Goal: Check status: Check status

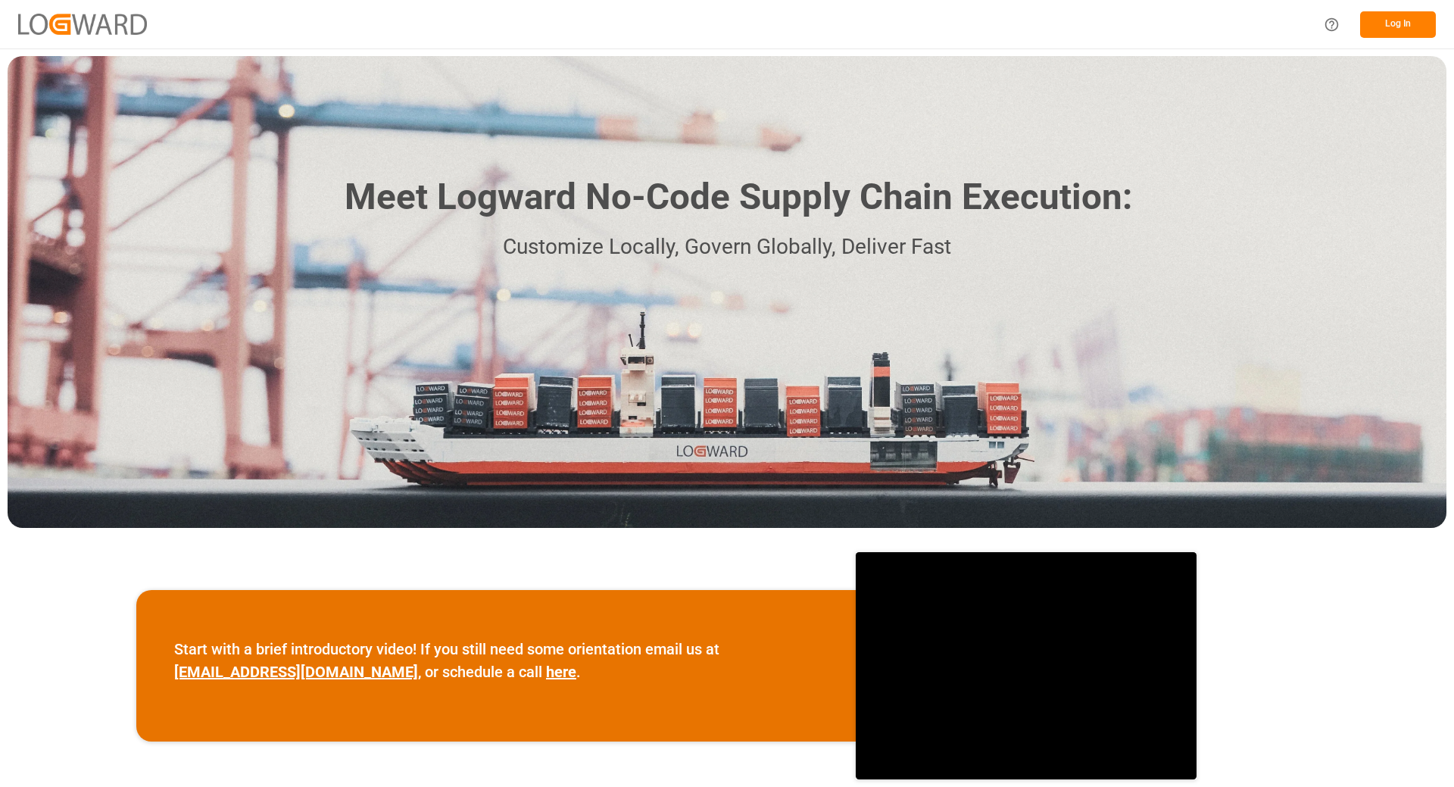
click at [1415, 38] on div "Log In" at bounding box center [1375, 25] width 121 height 34
click at [1391, 21] on button "Log In" at bounding box center [1398, 24] width 76 height 27
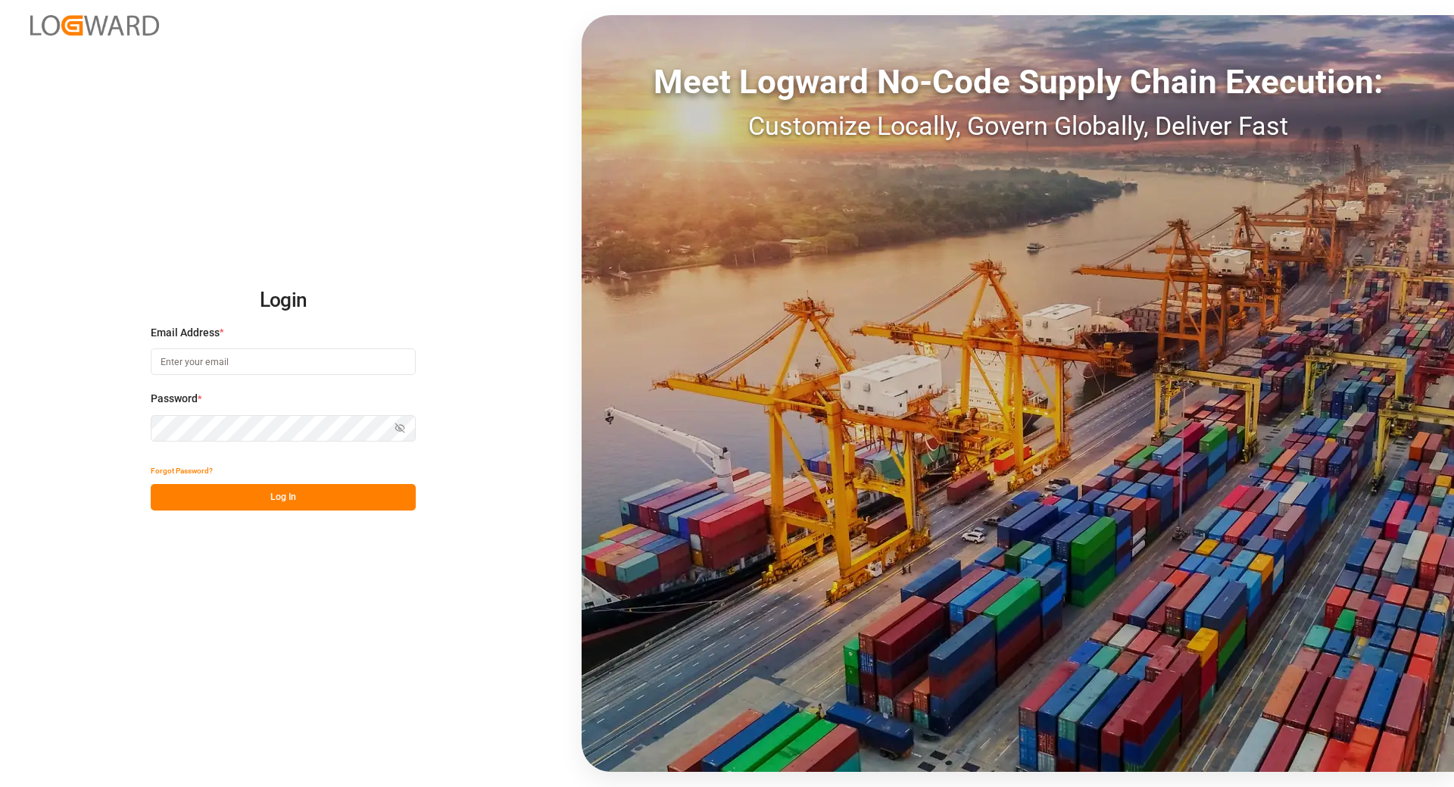
type input "[EMAIL_ADDRESS][DOMAIN_NAME]"
click at [313, 498] on button "Log In" at bounding box center [283, 497] width 265 height 27
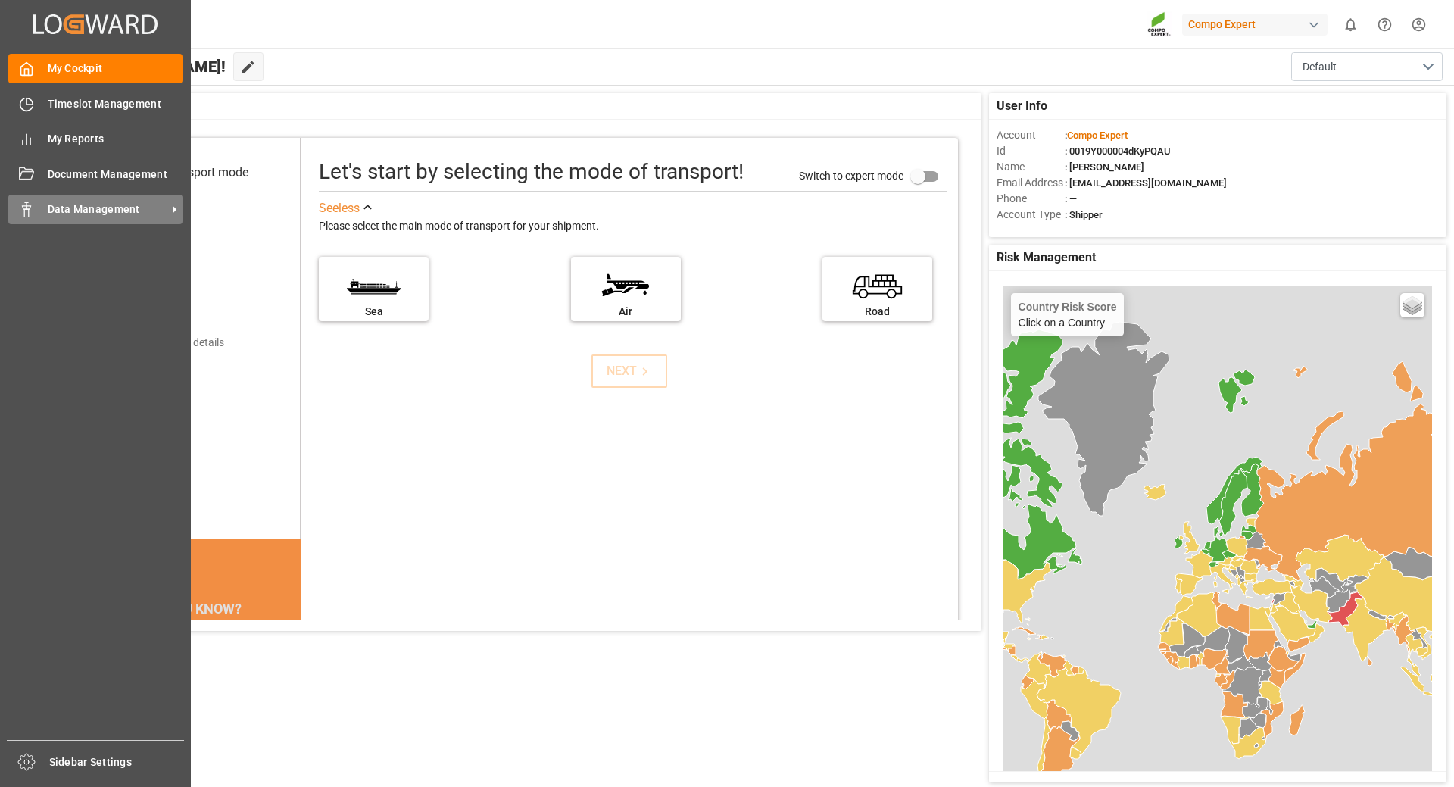
click at [28, 214] on icon at bounding box center [26, 209] width 15 height 15
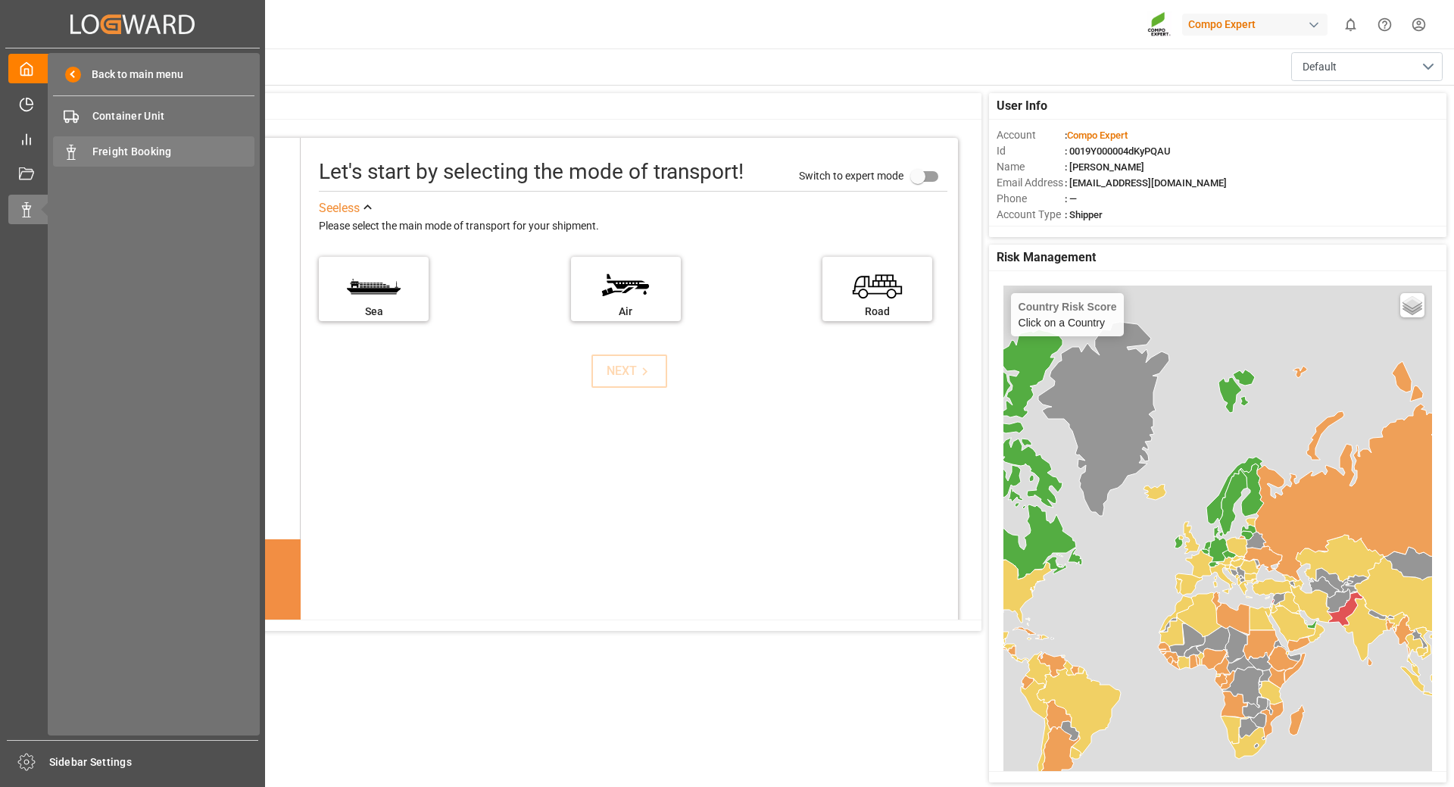
click at [138, 154] on span "Freight Booking" at bounding box center [173, 152] width 163 height 16
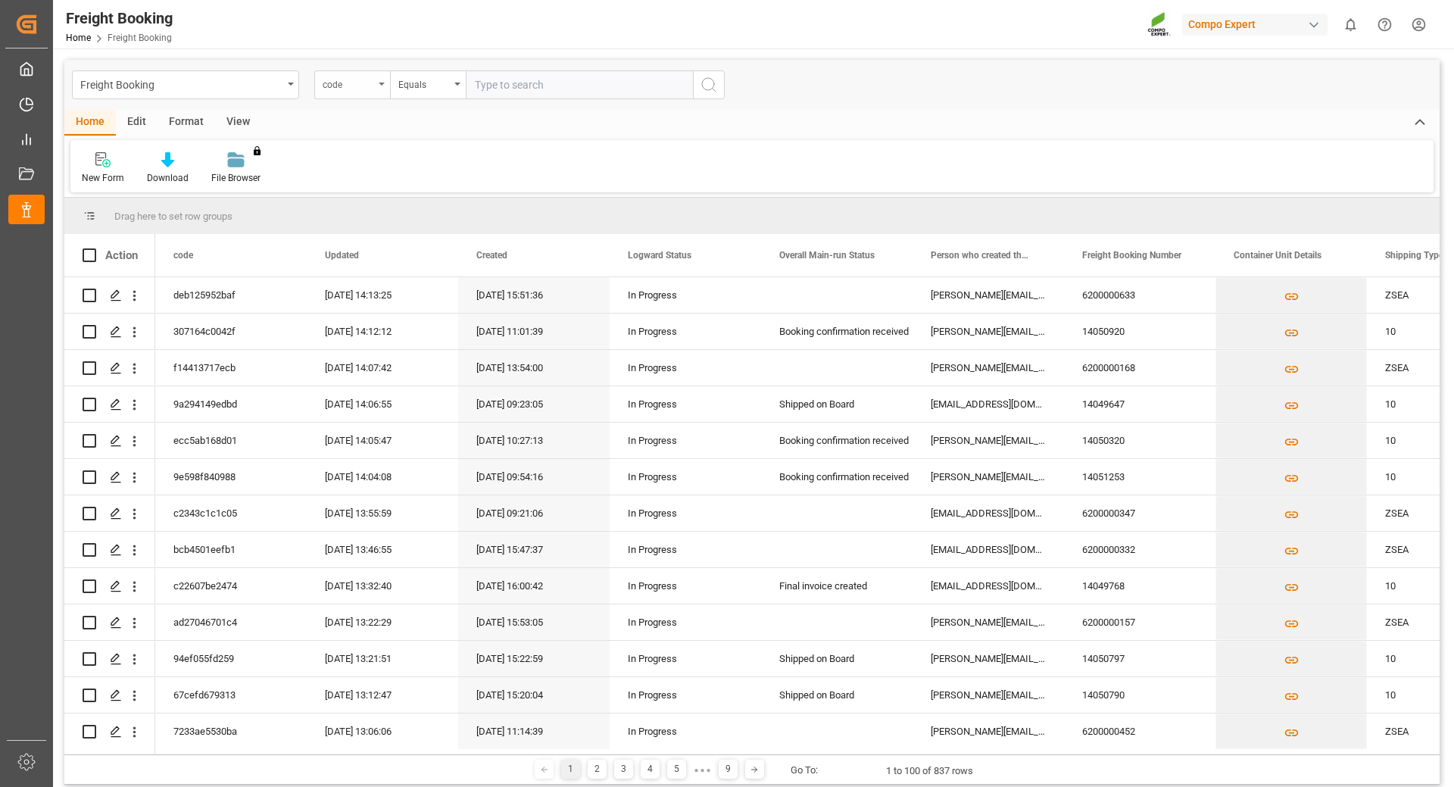
click at [384, 94] on div "code" at bounding box center [352, 84] width 76 height 29
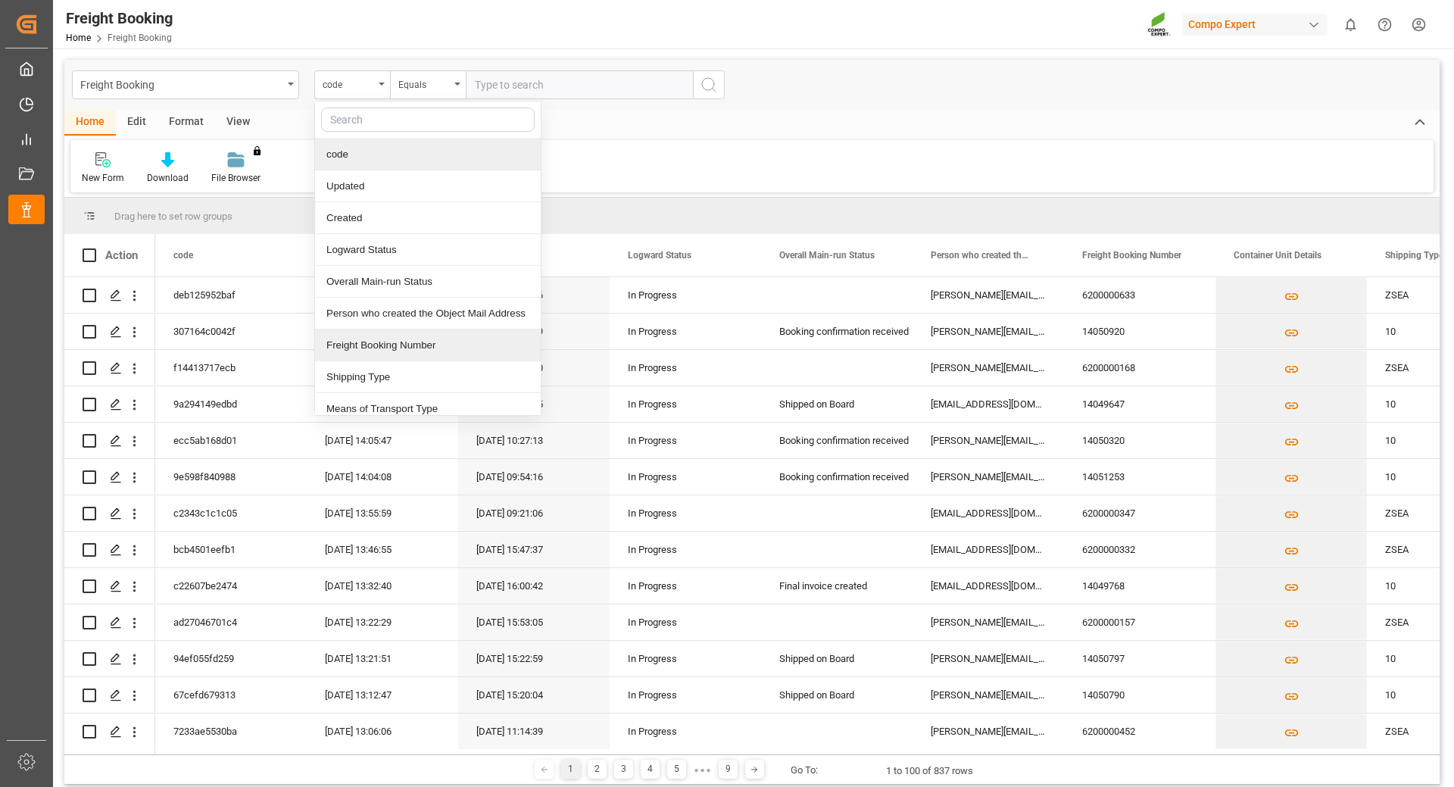
click at [409, 343] on div "Freight Booking Number" at bounding box center [428, 345] width 226 height 32
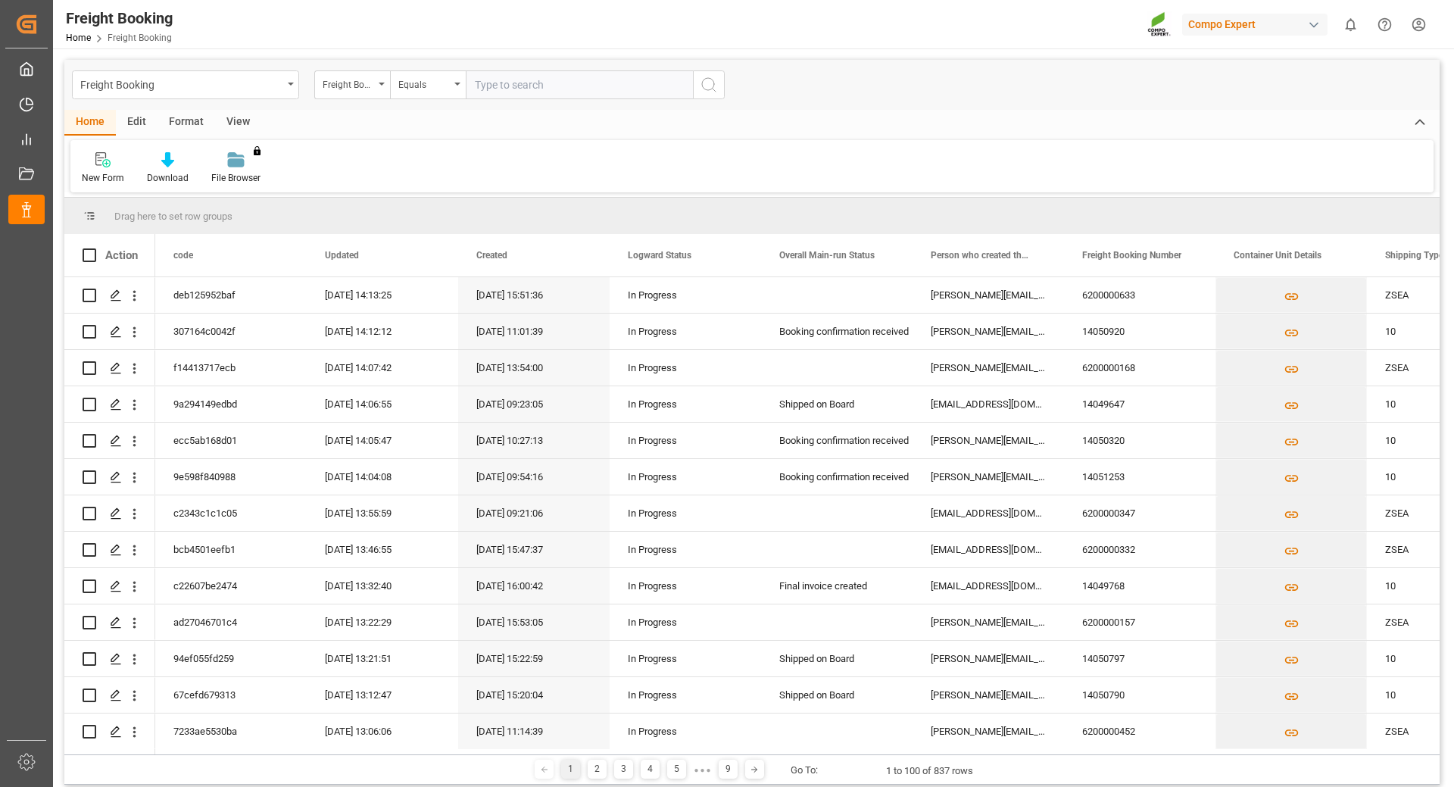
click at [576, 73] on input "text" at bounding box center [579, 84] width 227 height 29
paste input "6200000411"
type input "6200000411"
click at [718, 92] on button "search button" at bounding box center [709, 84] width 32 height 29
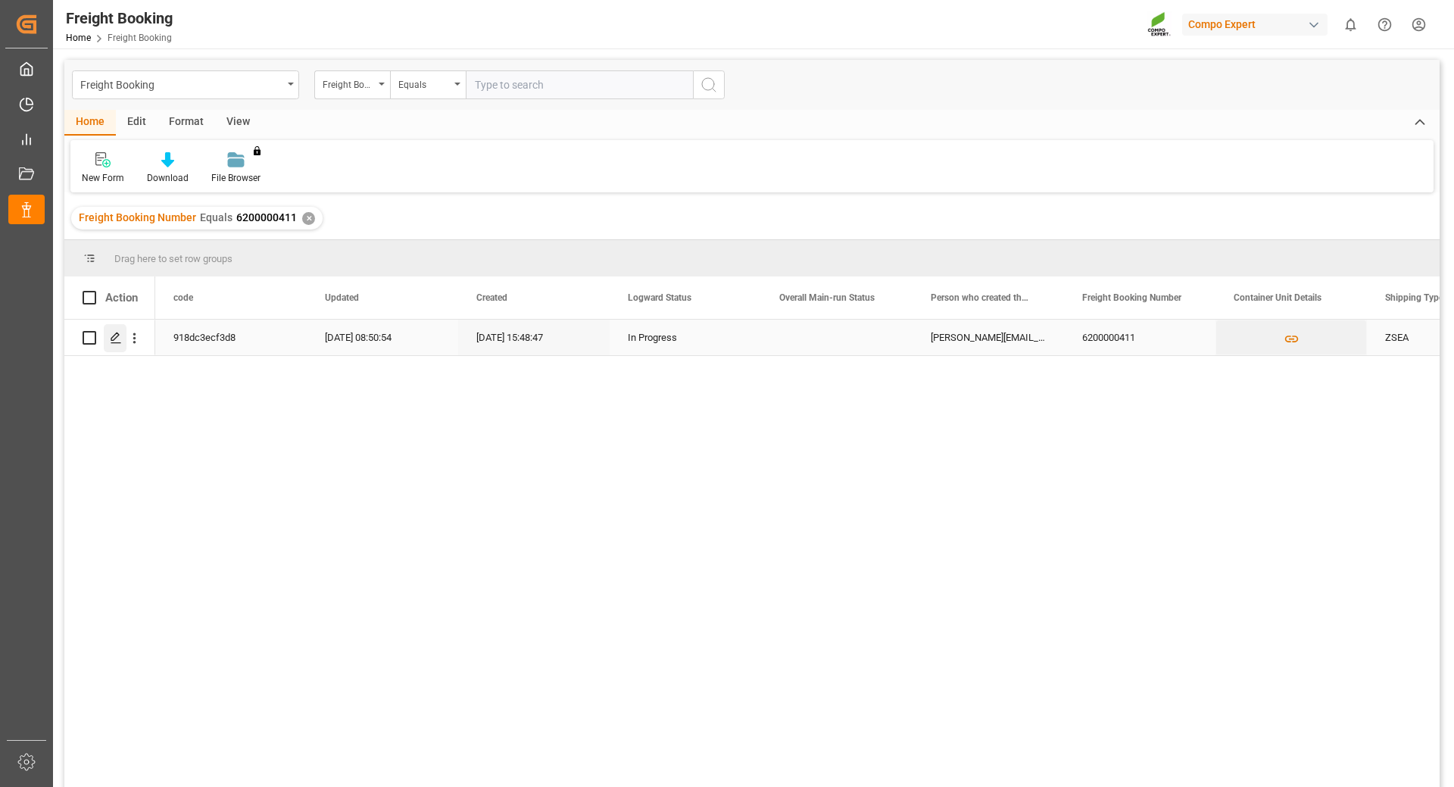
click at [117, 339] on icon "Press SPACE to select this row." at bounding box center [116, 338] width 12 height 12
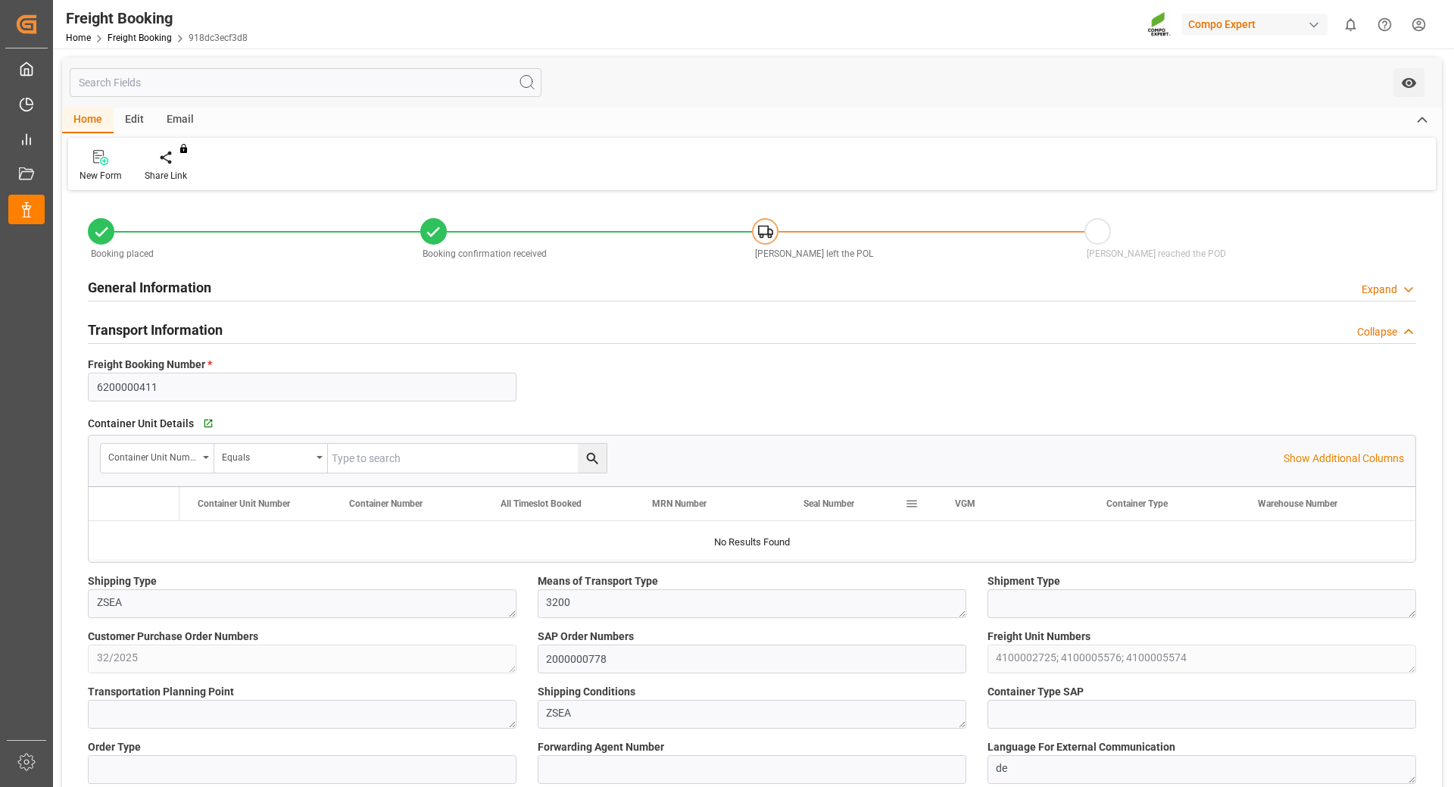
type input "Hapag [PERSON_NAME]"
type input "Hapag Lloyd Aktiengesellschaft"
type input "9723277"
type input "9974541"
type input "BEANR"
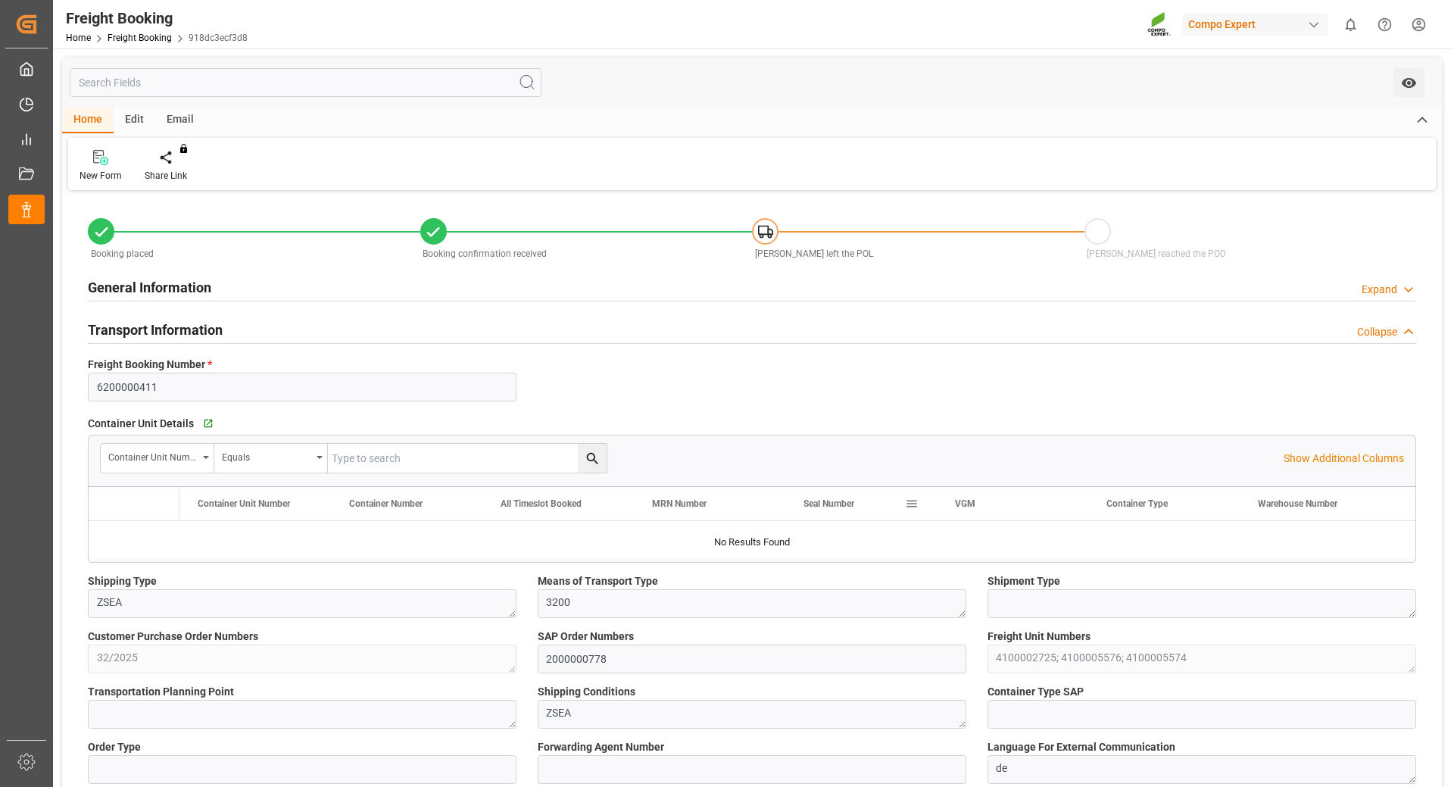
type input "ECPSJ"
type input "0"
type input "28524"
type input "[DATE] 01:00"
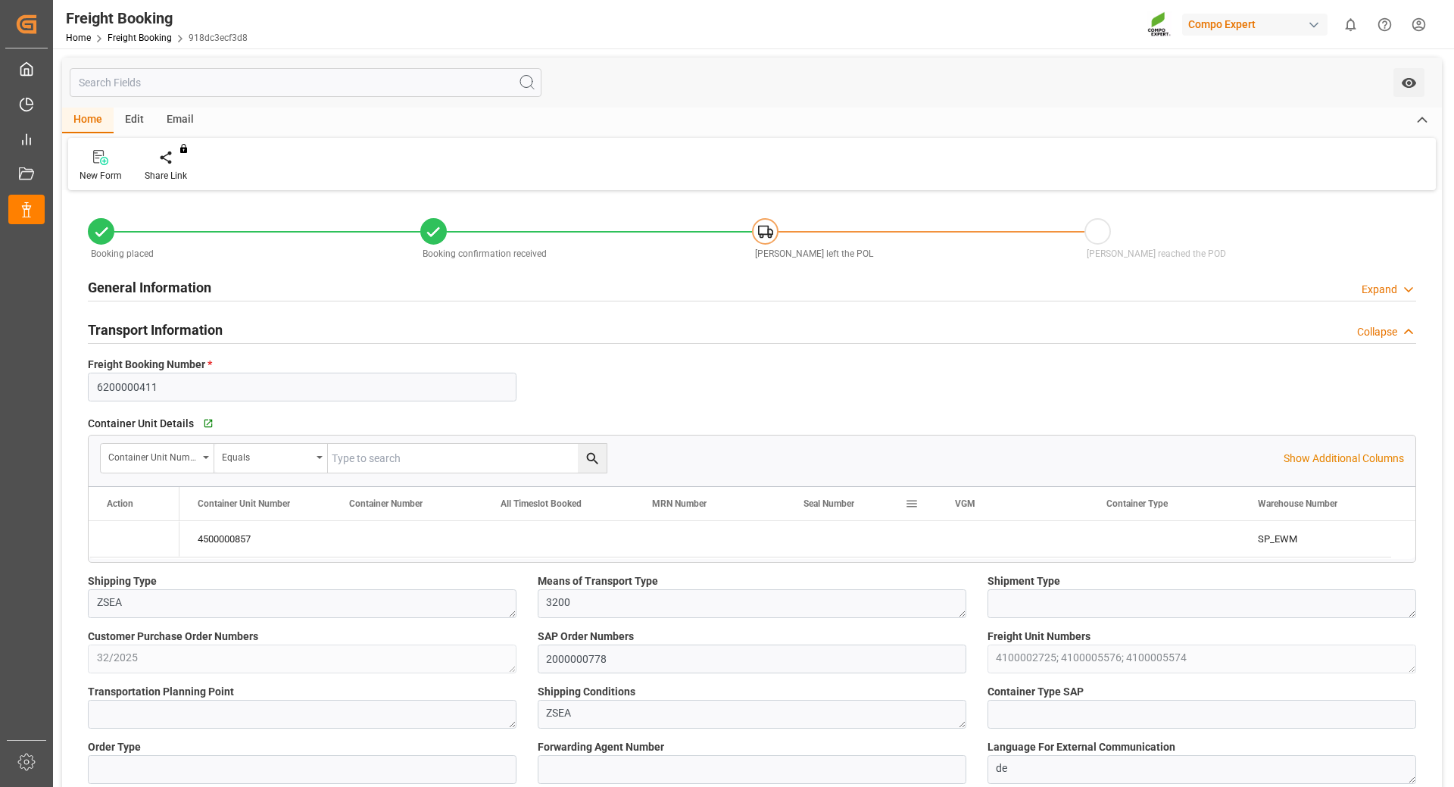
type input "[DATE] 06:00"
type input "[DATE] 12:00"
type input "[DATE] 15:48"
type input "[DATE] 16:09"
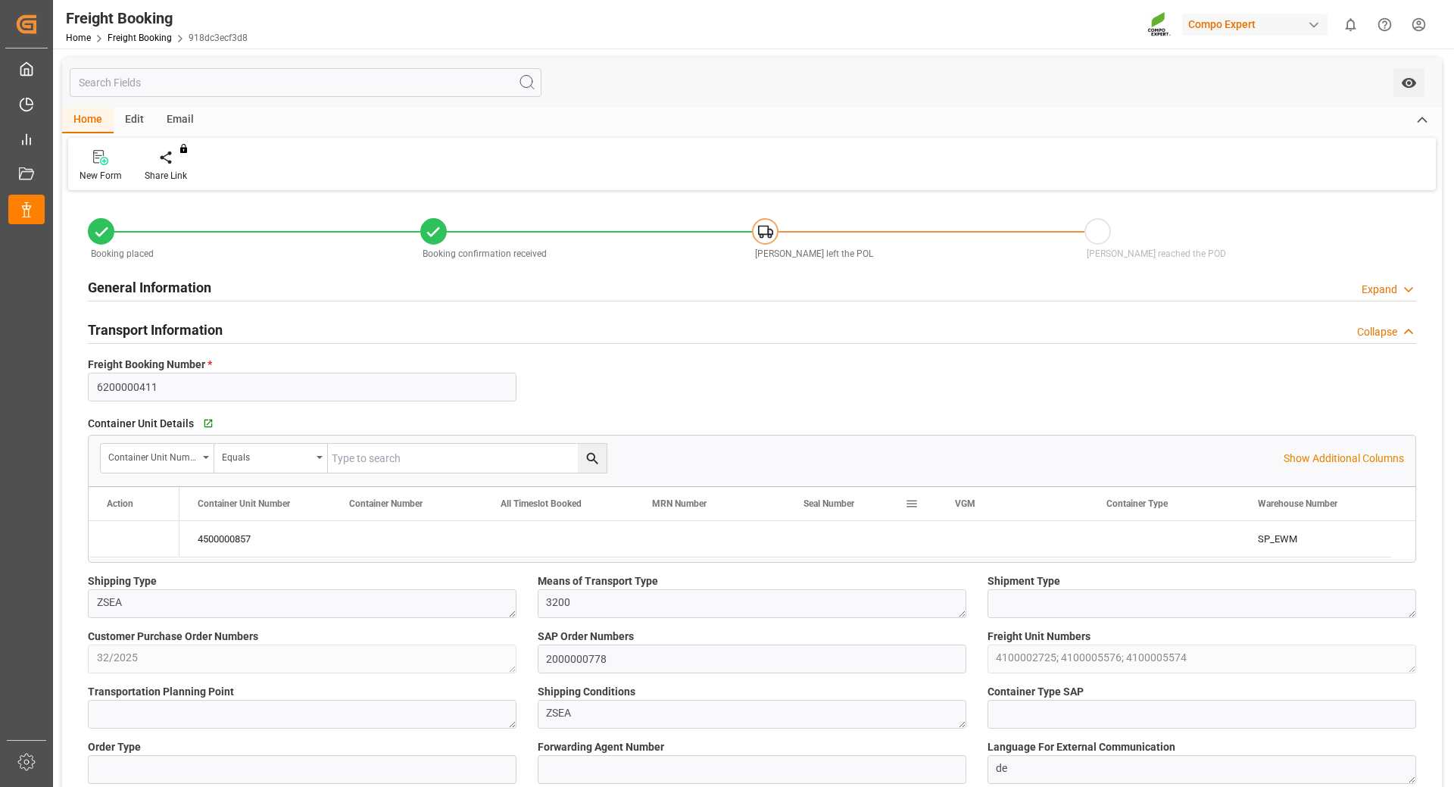
type input "[DATE] 16:09"
type input "[DATE] 10:59"
click at [1424, 28] on html "Created by potrace 1.15, written by [PERSON_NAME] [DATE]-[DATE] Created by potr…" at bounding box center [727, 393] width 1454 height 787
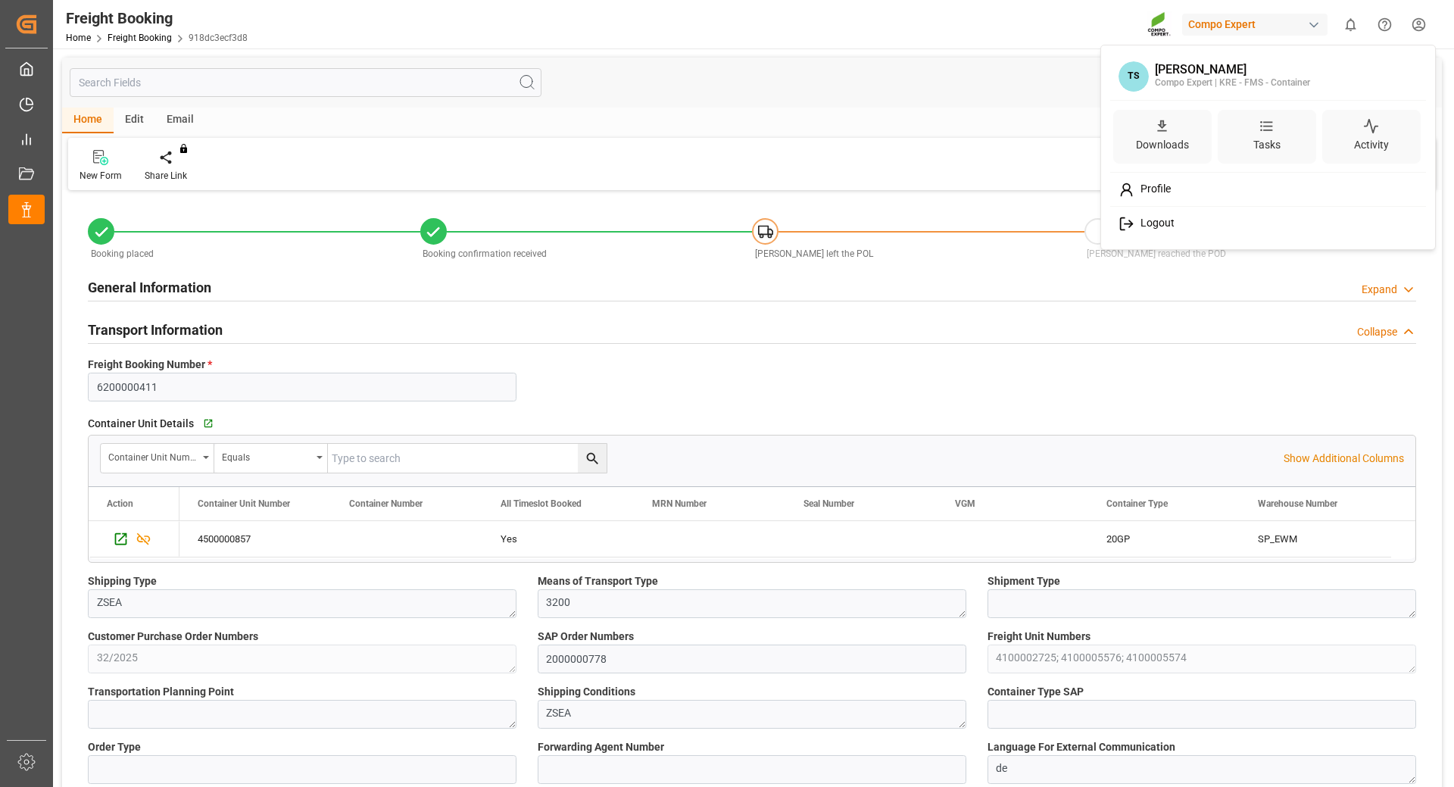
click at [1151, 220] on span "Logout" at bounding box center [1155, 224] width 40 height 14
